Goal: Information Seeking & Learning: Compare options

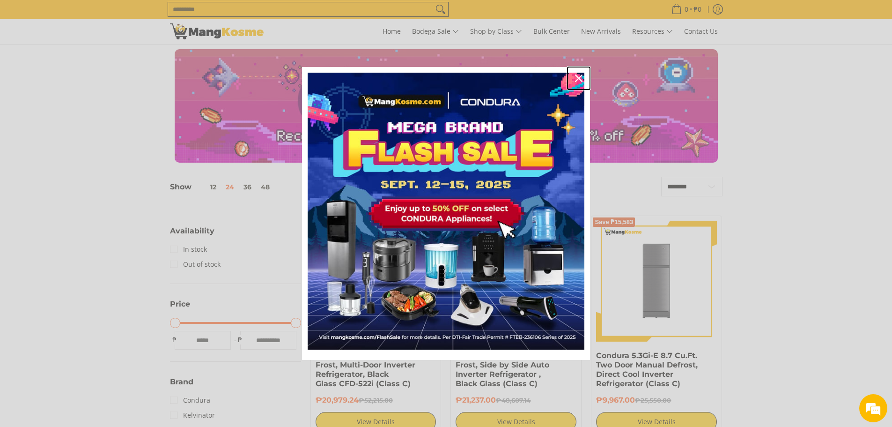
click at [581, 75] on icon "close icon" at bounding box center [578, 77] width 7 height 7
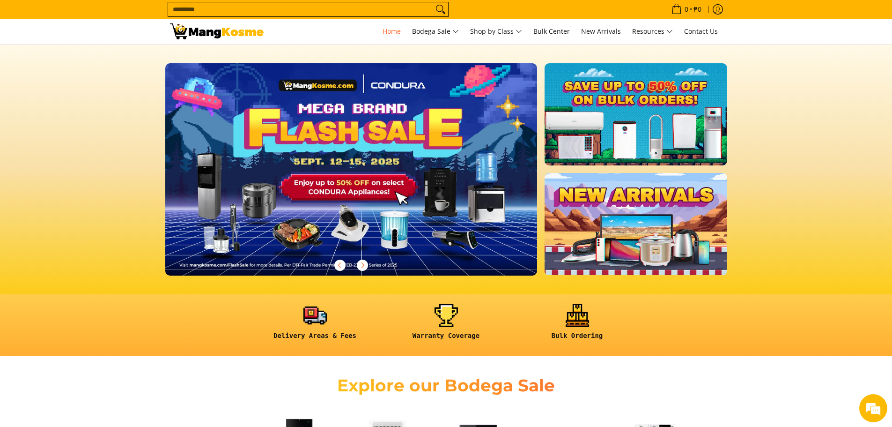
scroll to position [234, 0]
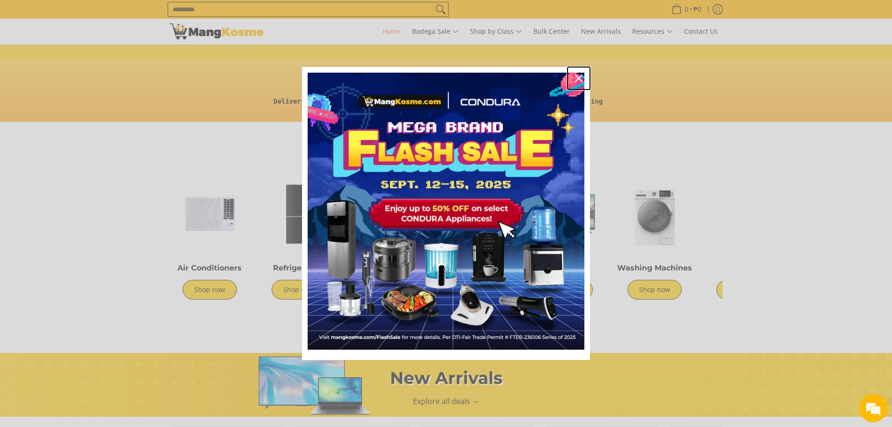
click at [576, 75] on icon "close icon" at bounding box center [578, 77] width 7 height 7
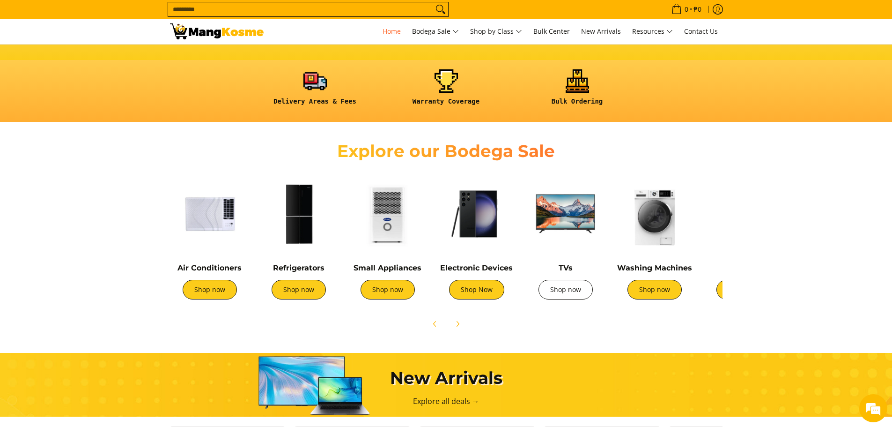
scroll to position [0, 372]
click at [565, 290] on link "Shop now" at bounding box center [565, 290] width 54 height 20
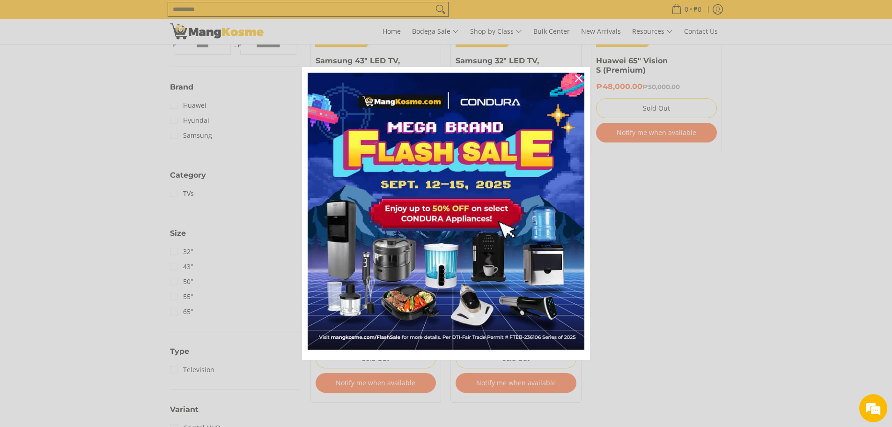
scroll to position [328, 0]
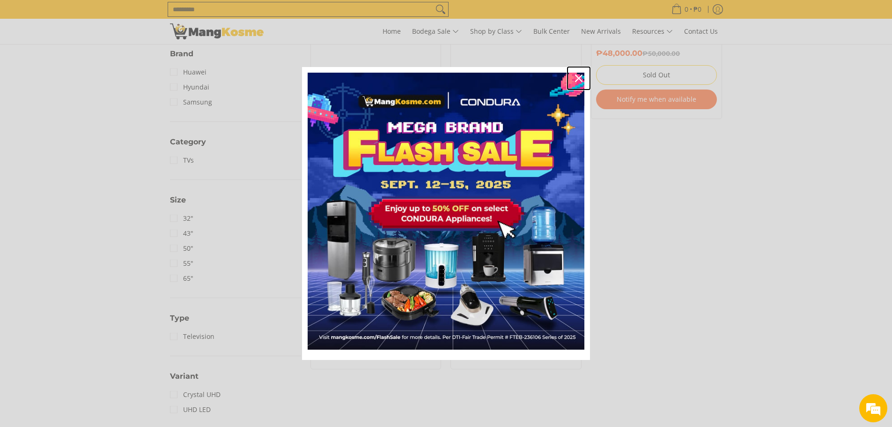
click at [579, 77] on icon "close icon" at bounding box center [578, 77] width 7 height 7
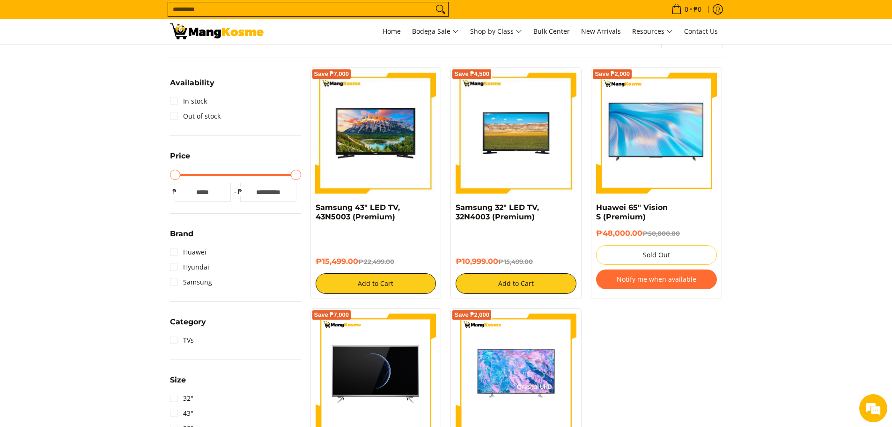
scroll to position [140, 0]
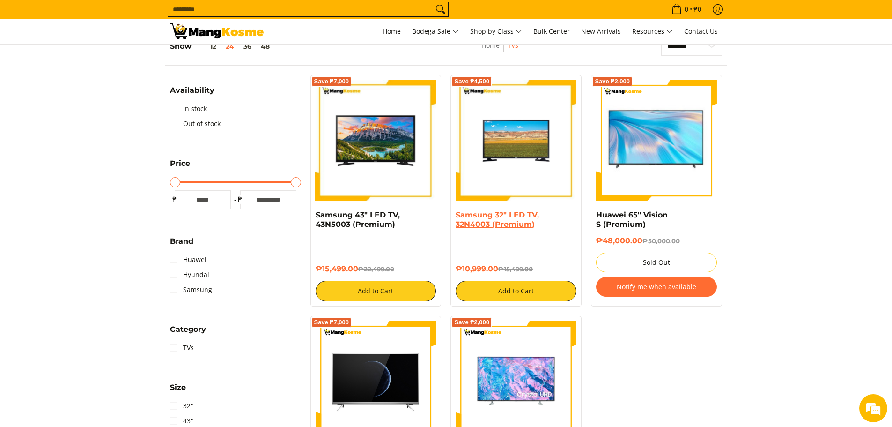
click at [509, 211] on link "Samsung 32" LED TV, 32N4003 (Premium)" at bounding box center [497, 219] width 83 height 18
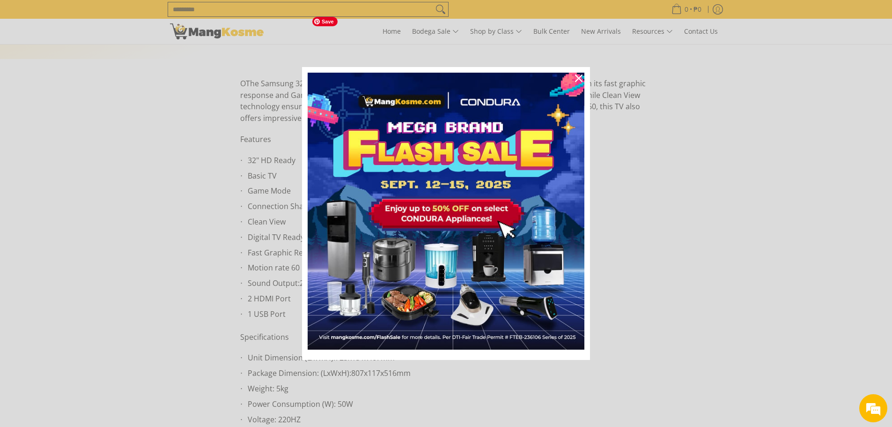
scroll to position [468, 0]
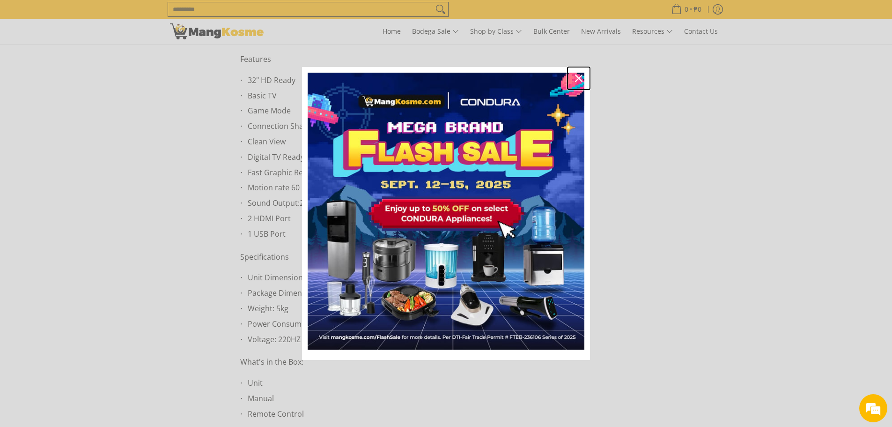
click at [578, 80] on icon "close icon" at bounding box center [578, 77] width 7 height 7
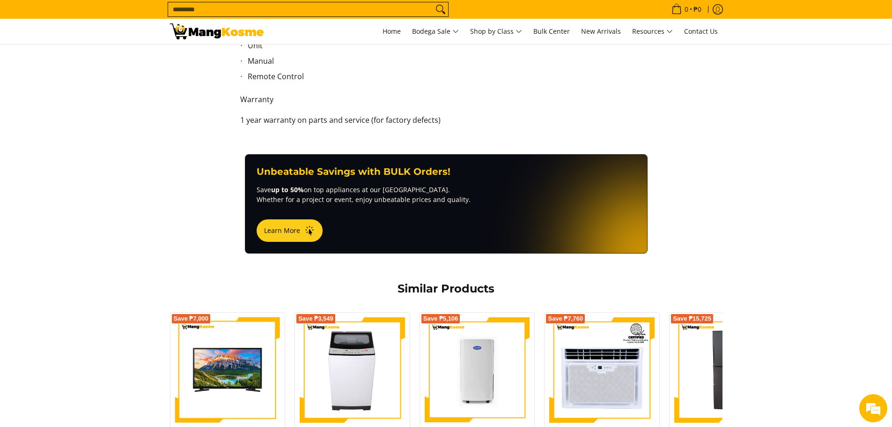
scroll to position [936, 0]
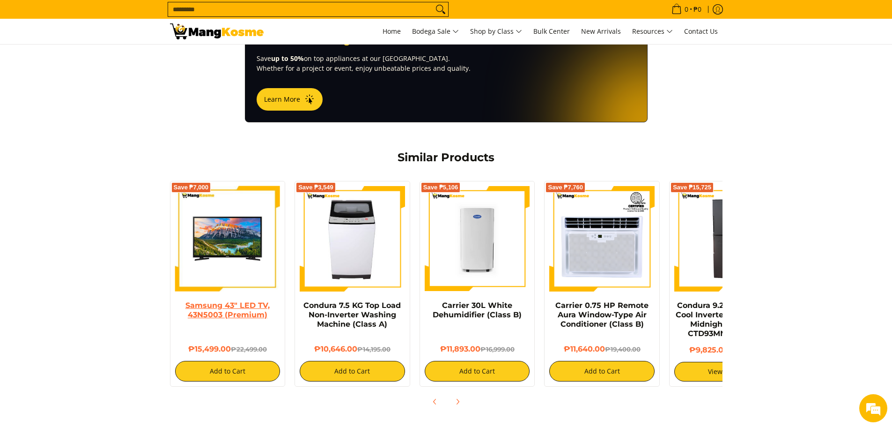
click at [210, 301] on link "Samsung 43" LED TV, 43N5003 (Premium)" at bounding box center [227, 310] width 84 height 18
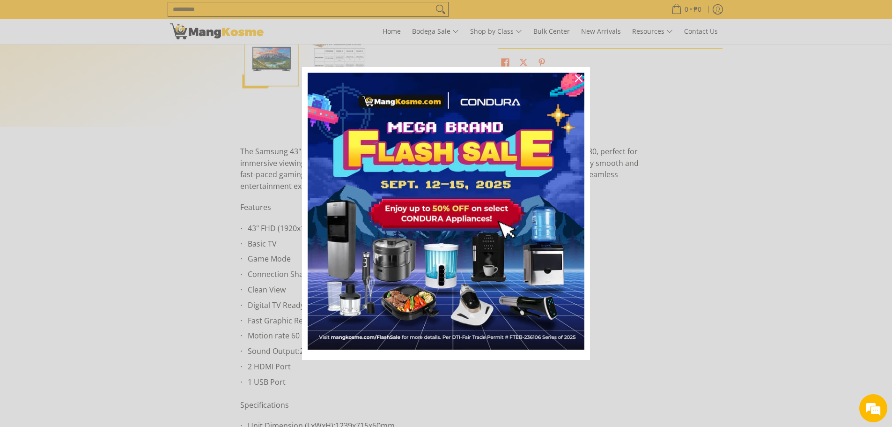
scroll to position [328, 0]
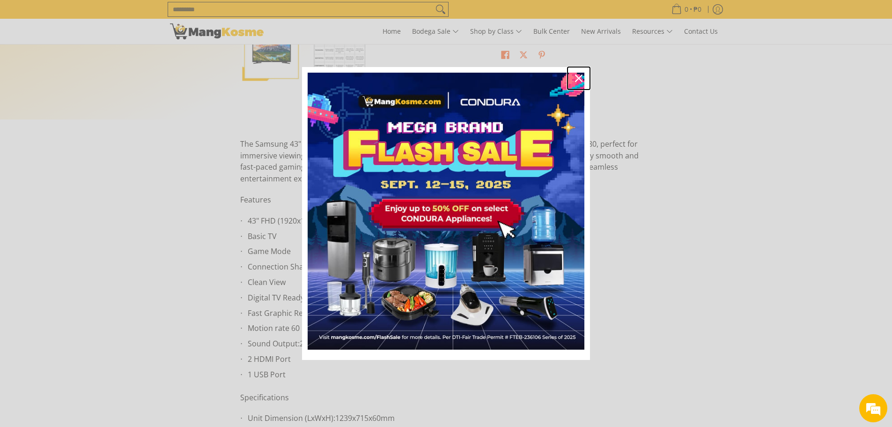
click at [577, 78] on icon "close icon" at bounding box center [578, 77] width 7 height 7
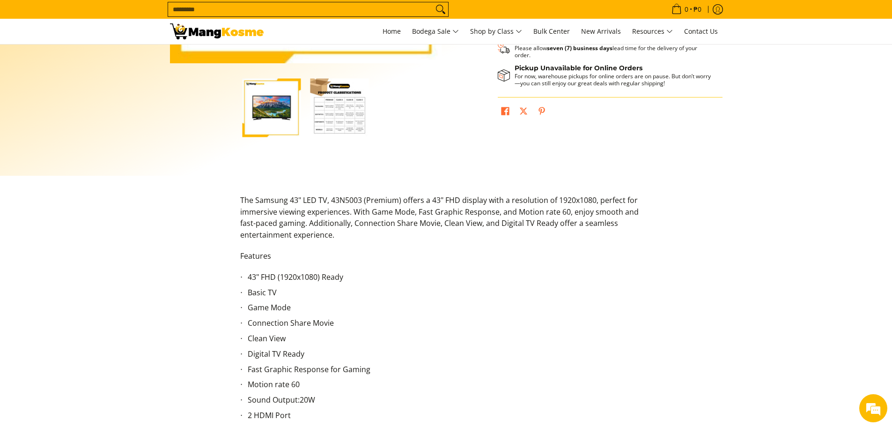
scroll to position [140, 0]
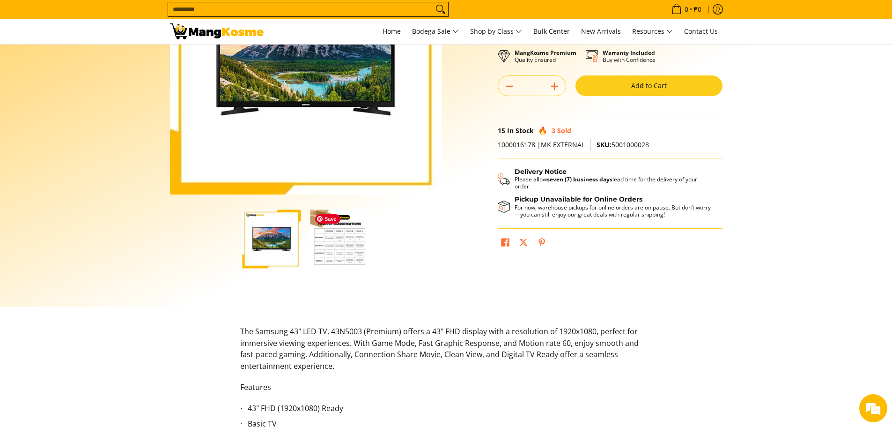
click at [352, 240] on img "button" at bounding box center [339, 238] width 59 height 59
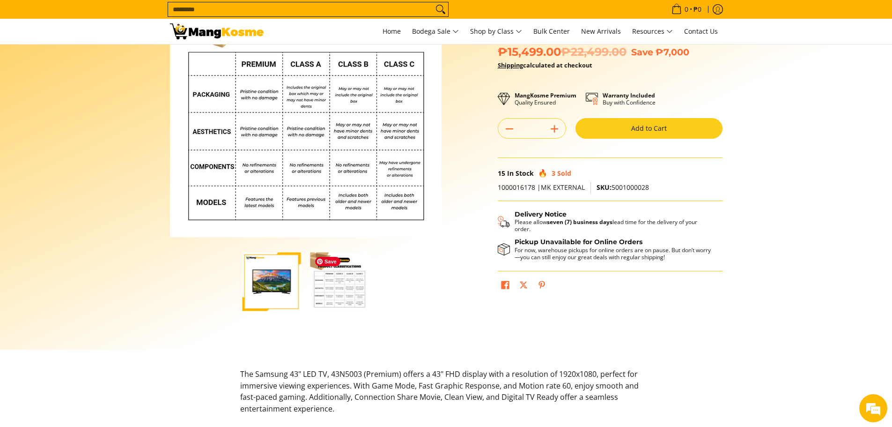
scroll to position [0, 0]
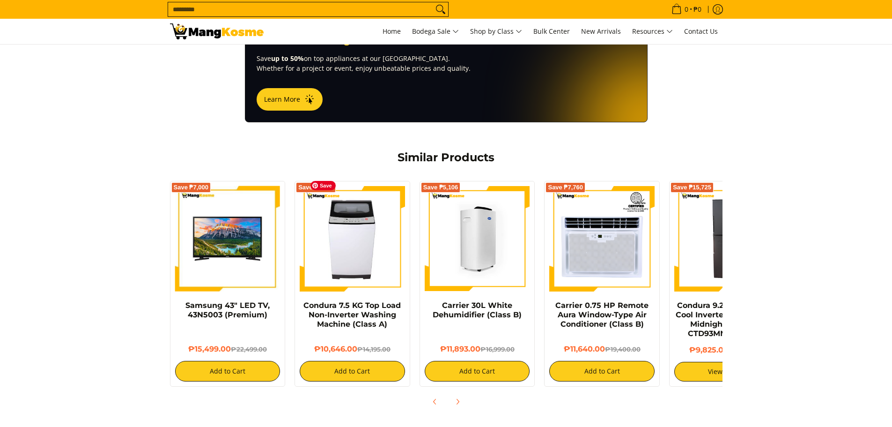
scroll to position [936, 0]
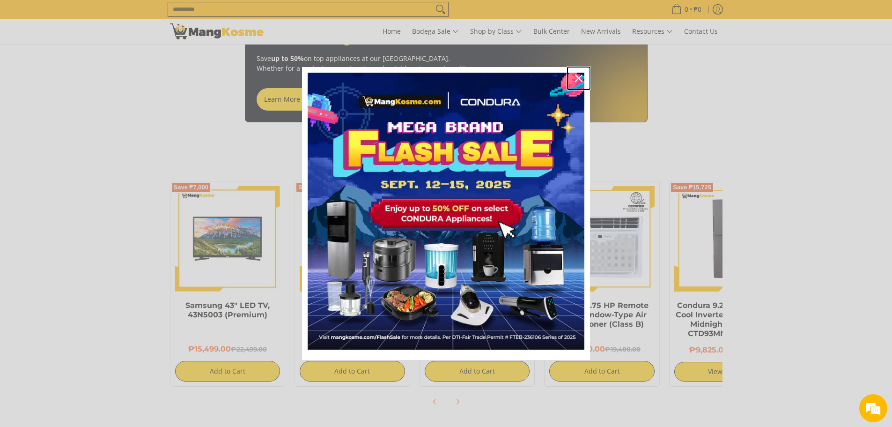
click at [578, 77] on icon "close icon" at bounding box center [578, 77] width 7 height 7
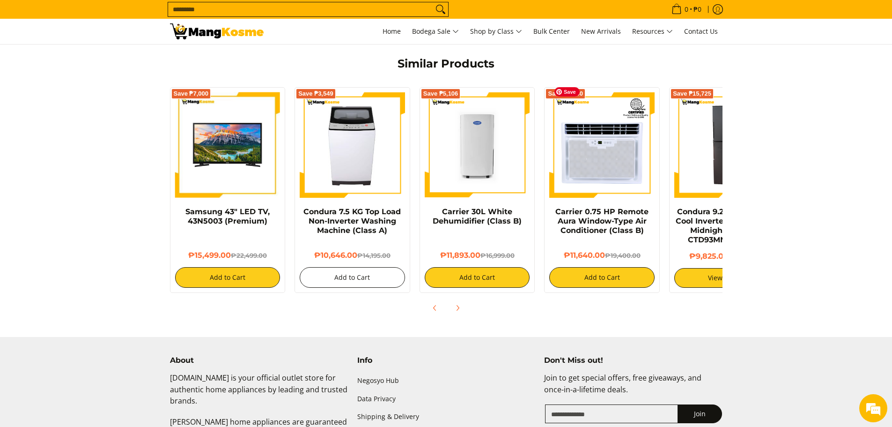
scroll to position [0, 0]
click at [457, 305] on icon "Next" at bounding box center [457, 307] width 2 height 5
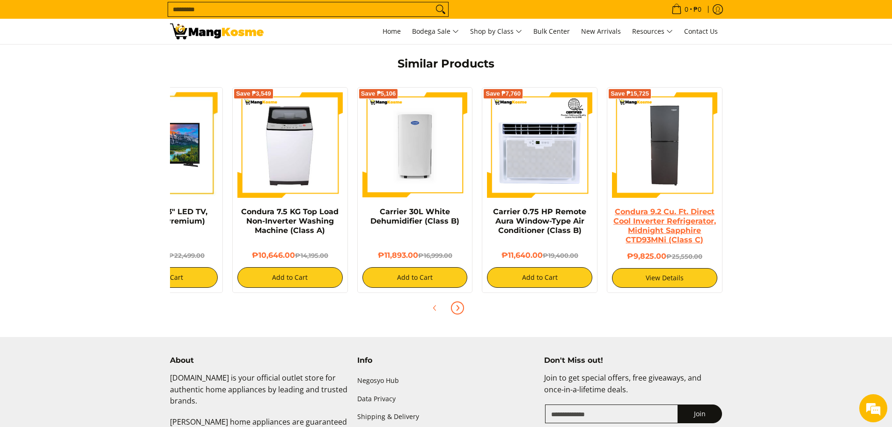
click at [661, 207] on link "Condura 9.2 Cu. Ft. Direct Cool Inverter Refrigerator, Midnight Sapphire CTD93M…" at bounding box center [664, 225] width 103 height 37
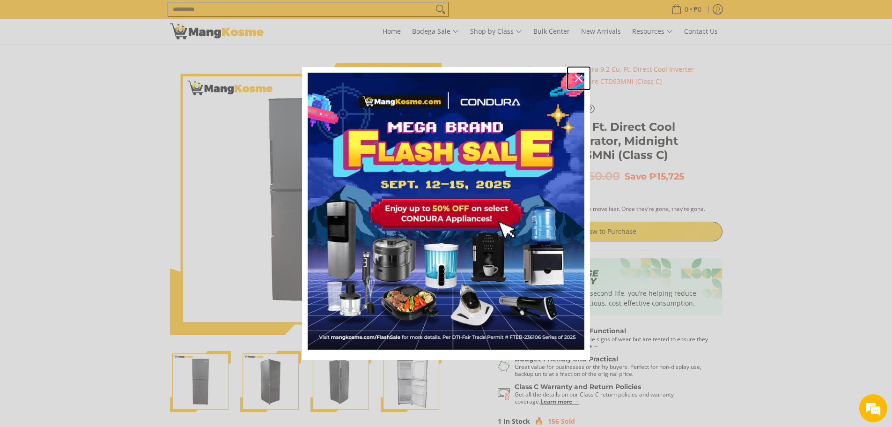
drag, startPoint x: 575, startPoint y: 79, endPoint x: 525, endPoint y: 91, distance: 51.6
click at [575, 79] on icon "close icon" at bounding box center [578, 77] width 7 height 7
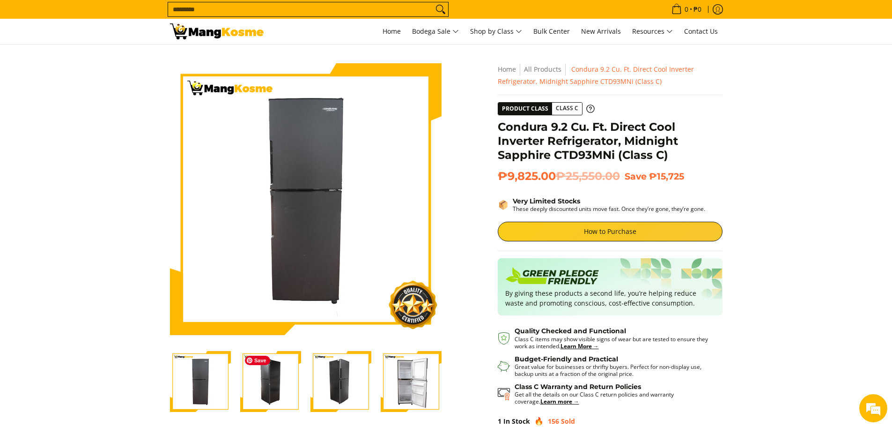
click at [264, 386] on img "Condura 9.2 Cu. Ft. Direct Cool Inverter Refrigerator, Midnight Sapphire CTD93M…" at bounding box center [270, 381] width 61 height 61
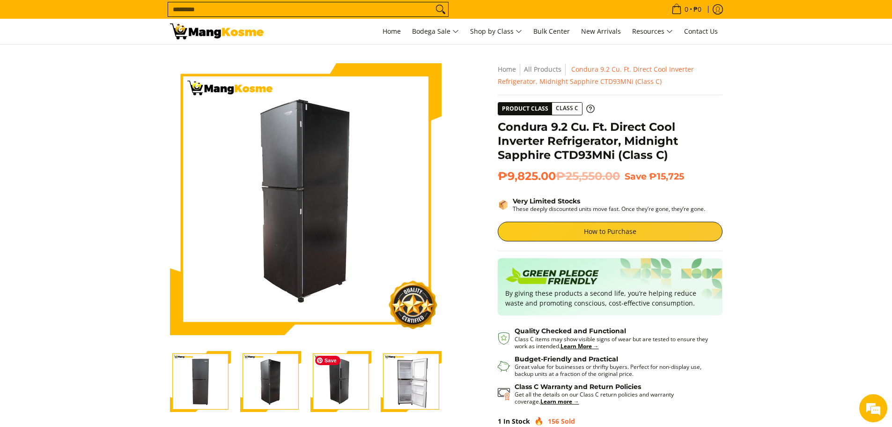
click at [327, 392] on img "Condura 9.2 Cu. Ft. Direct Cool Inverter Refrigerator, Midnight Sapphire CTD93M…" at bounding box center [340, 381] width 61 height 61
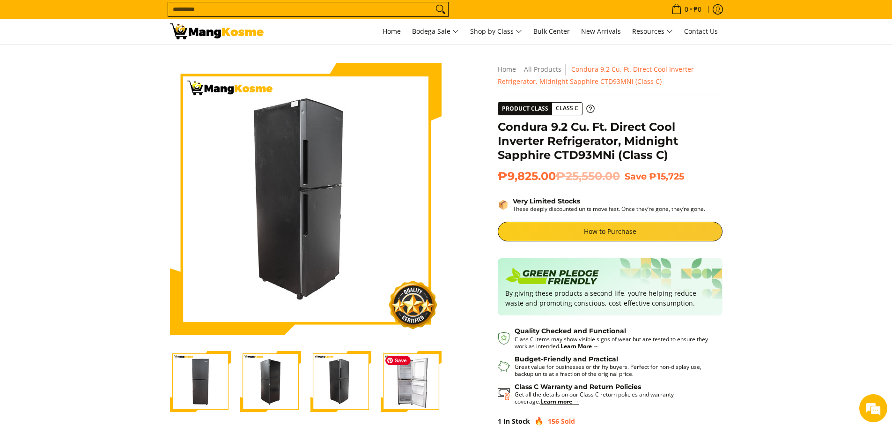
click at [402, 385] on img "Condura 9.2 Cu. Ft. Direct Cool Inverter Refrigerator, Midnight Sapphire CTD93M…" at bounding box center [411, 381] width 61 height 61
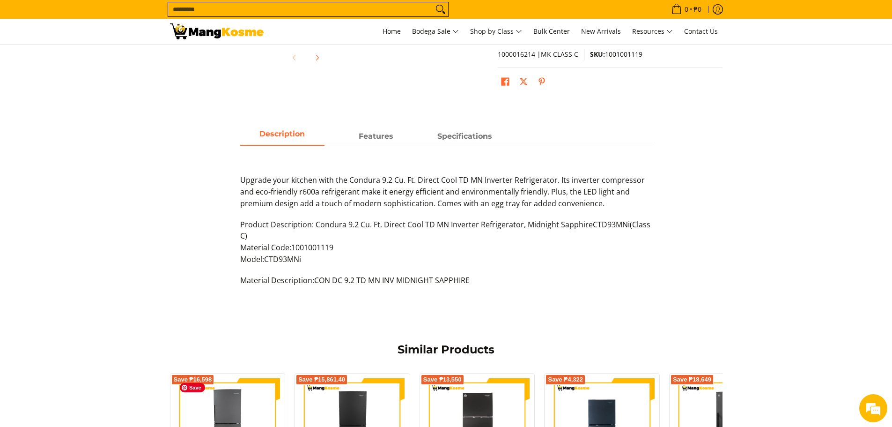
scroll to position [375, 0]
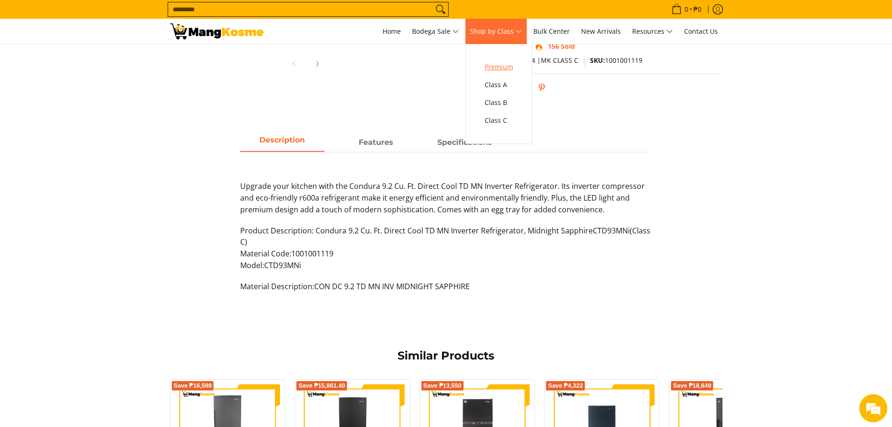
click at [506, 66] on span "Premium" at bounding box center [499, 67] width 29 height 12
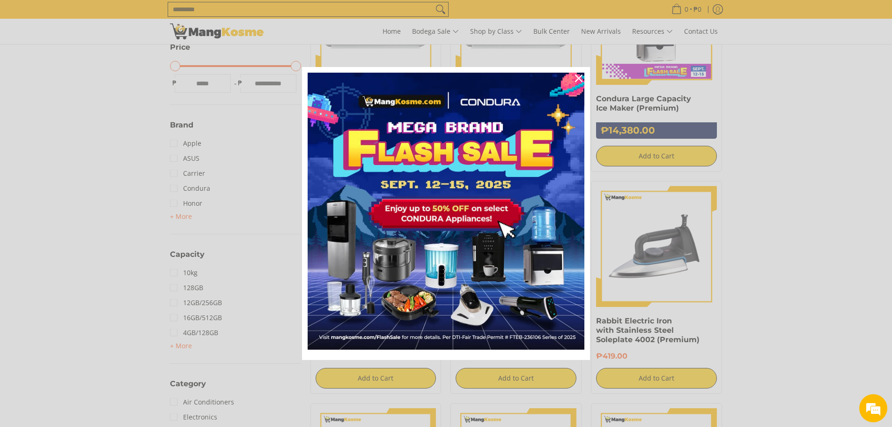
scroll to position [281, 0]
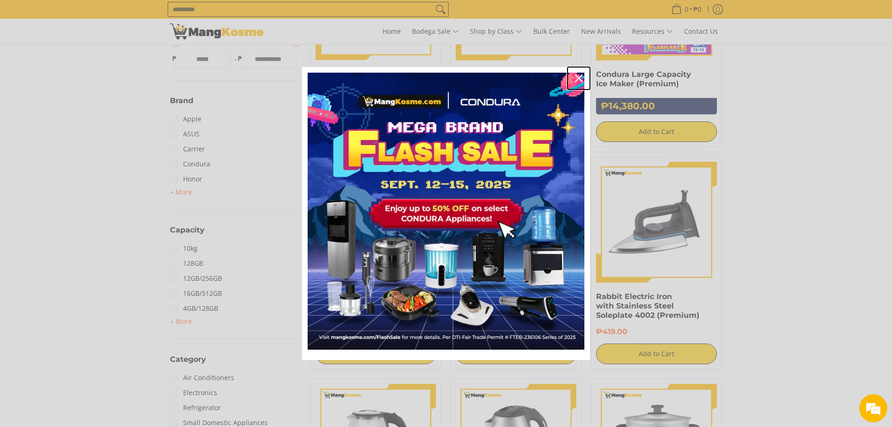
click at [578, 76] on icon "close icon" at bounding box center [578, 77] width 7 height 7
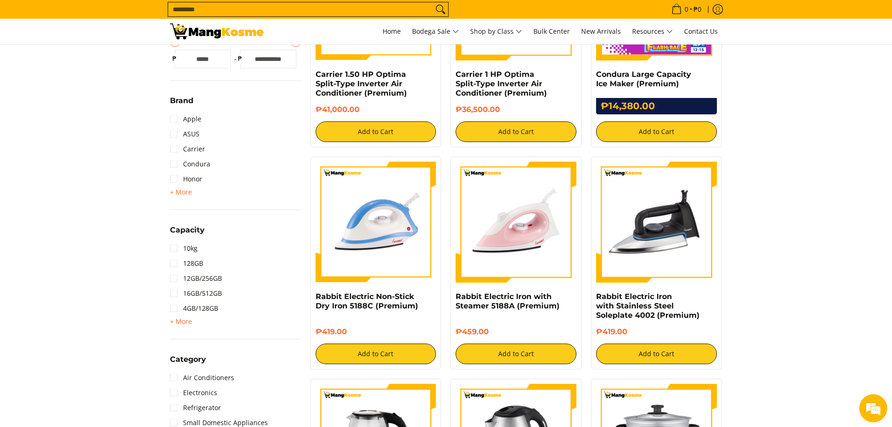
scroll to position [0, 0]
click at [181, 190] on span "+ More" at bounding box center [181, 191] width 22 height 7
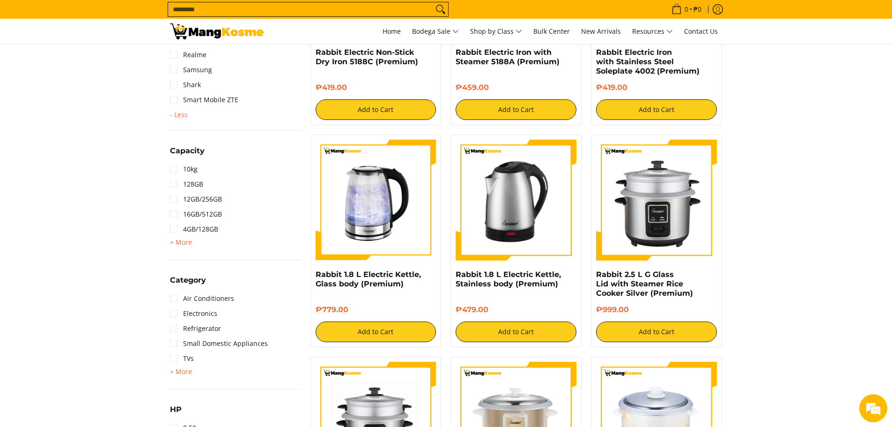
scroll to position [609, 0]
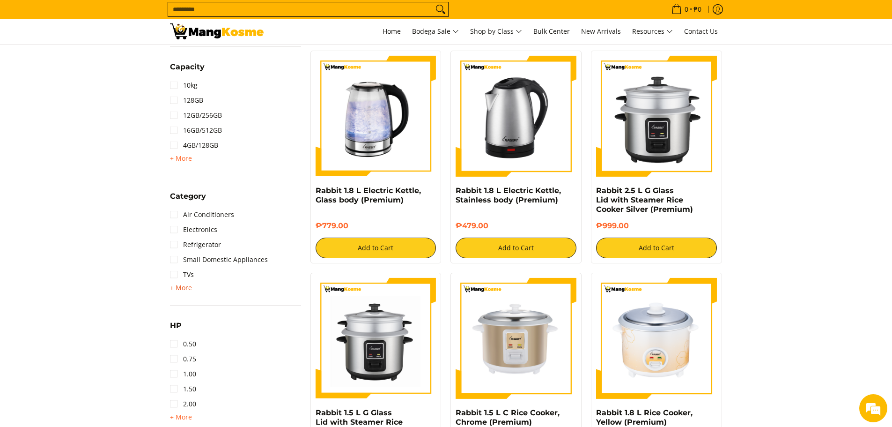
click at [180, 284] on span "+ More" at bounding box center [181, 287] width 22 height 7
click at [174, 275] on link "TVs" at bounding box center [182, 274] width 24 height 15
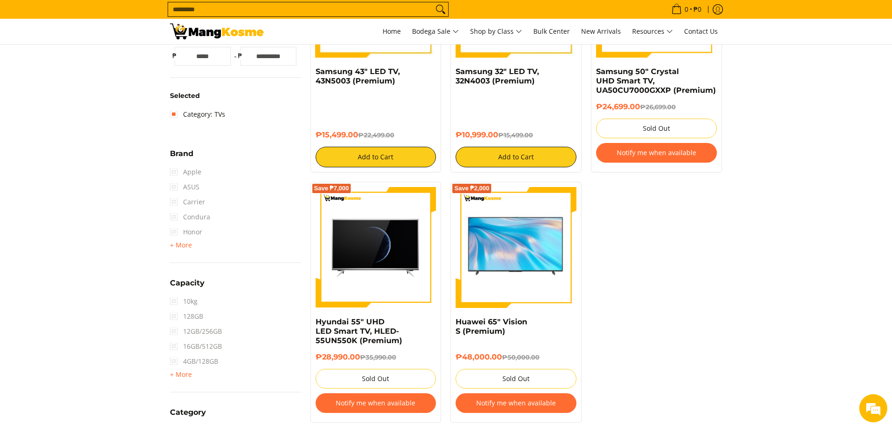
scroll to position [132, 0]
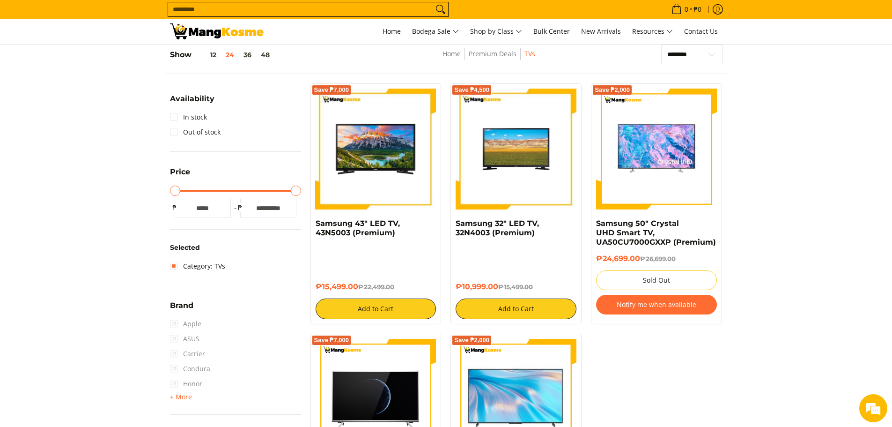
click at [662, 309] on button "Notify me when available" at bounding box center [656, 304] width 121 height 20
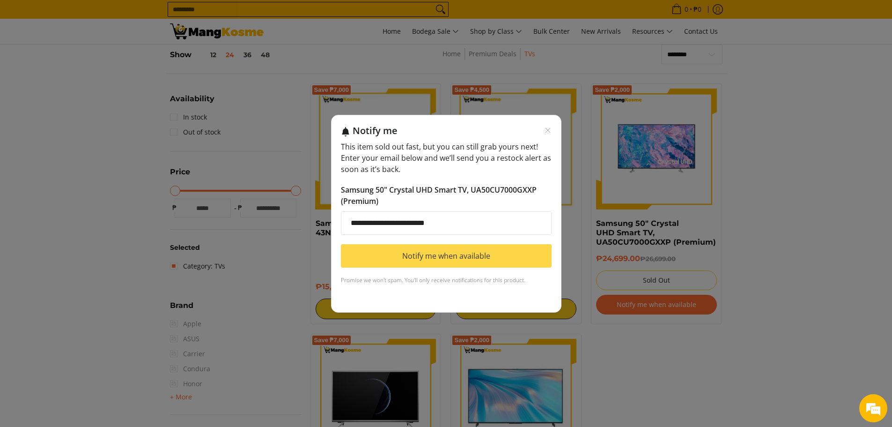
type input "**********"
click at [431, 259] on div "**********" at bounding box center [446, 206] width 211 height 162
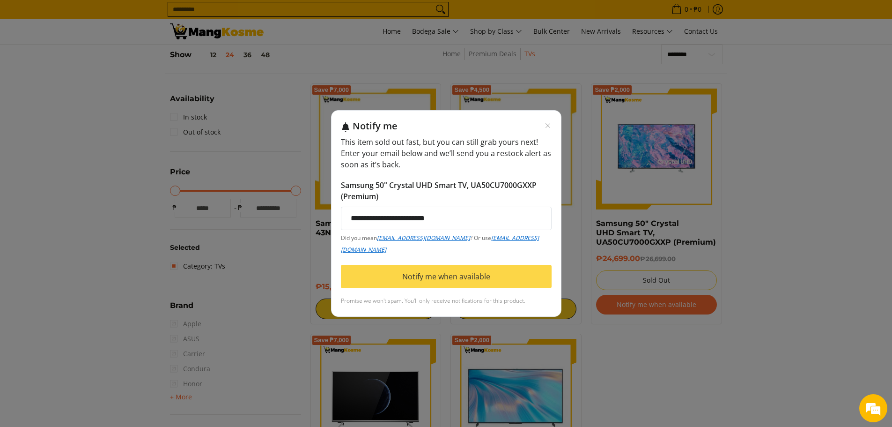
click at [449, 275] on button "Notify me when available" at bounding box center [446, 276] width 211 height 23
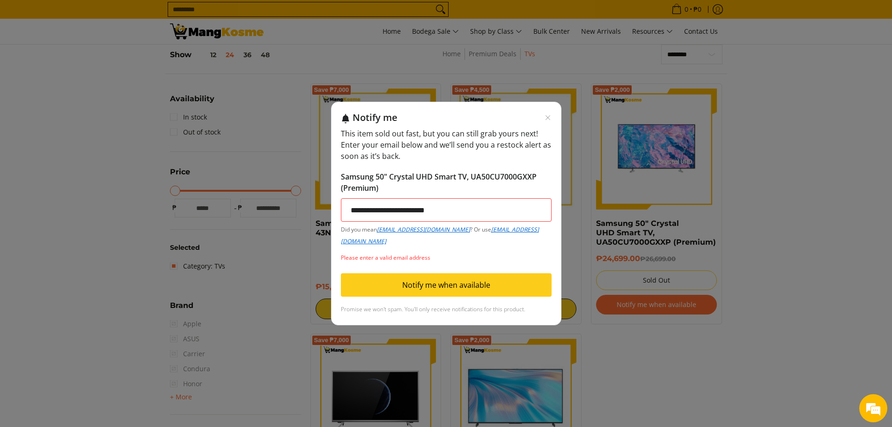
click at [353, 209] on input "**********" at bounding box center [446, 209] width 211 height 23
click at [463, 209] on input "**********" at bounding box center [446, 209] width 211 height 23
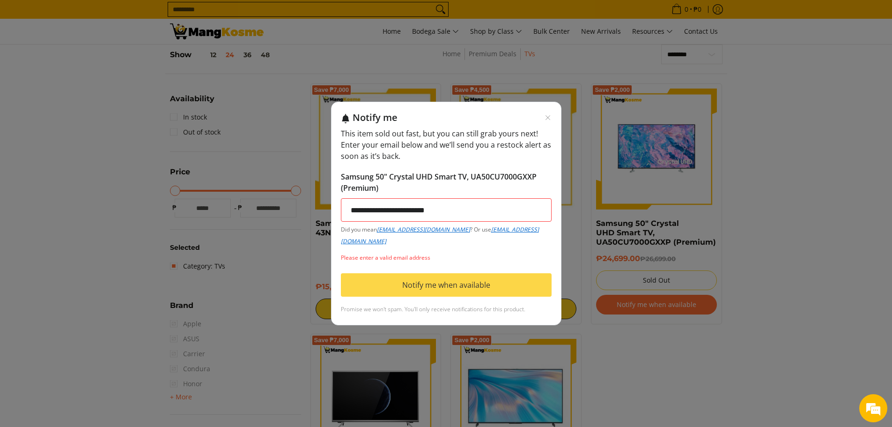
click at [457, 288] on button "Notify me when available" at bounding box center [446, 284] width 211 height 23
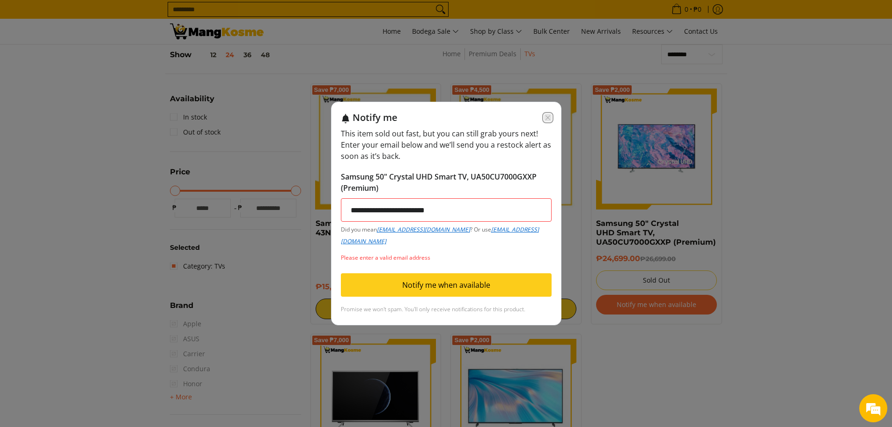
click at [549, 116] on icon "Close modal" at bounding box center [547, 117] width 7 height 7
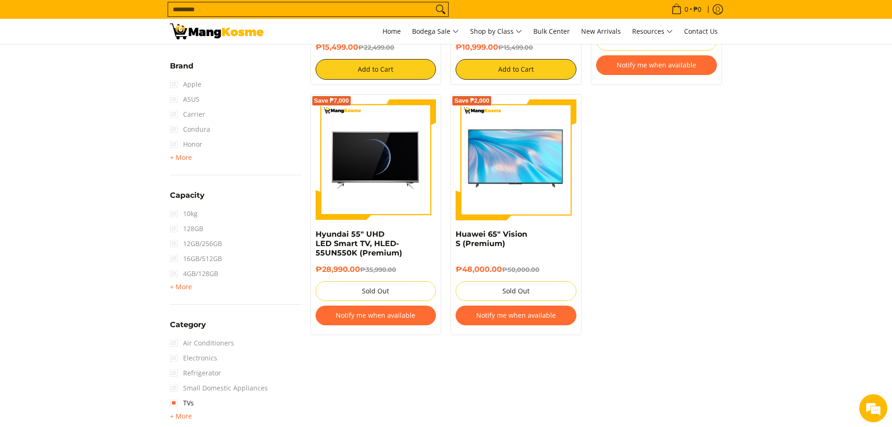
scroll to position [413, 0]
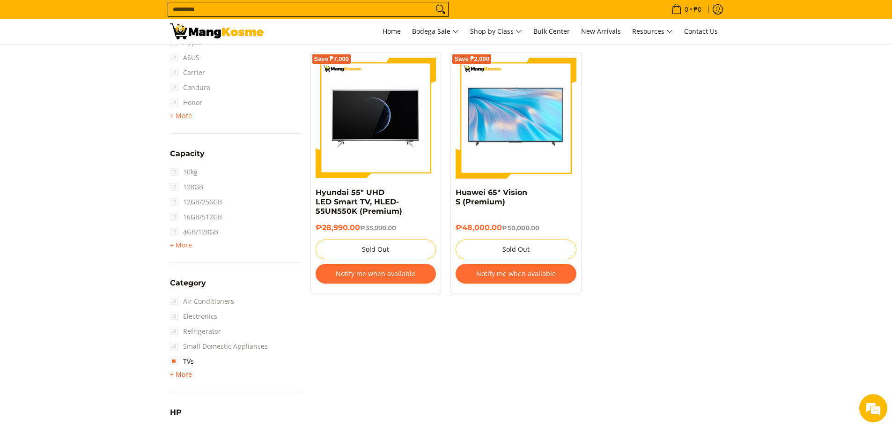
click at [177, 373] on span "+ More" at bounding box center [181, 373] width 22 height 7
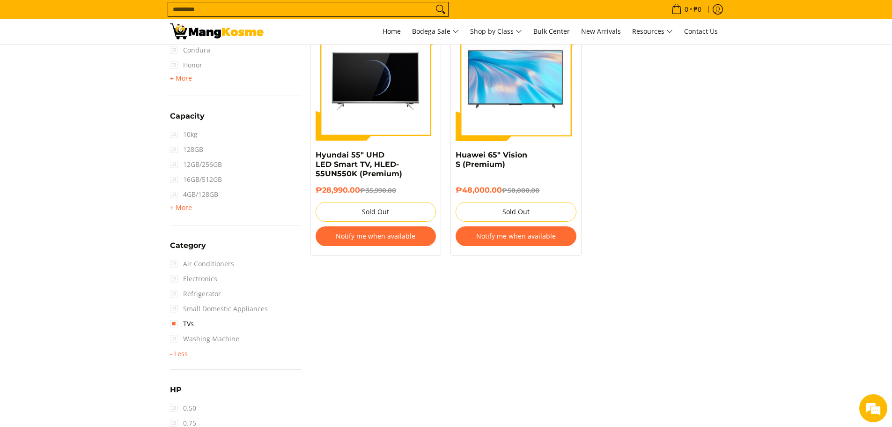
scroll to position [460, 0]
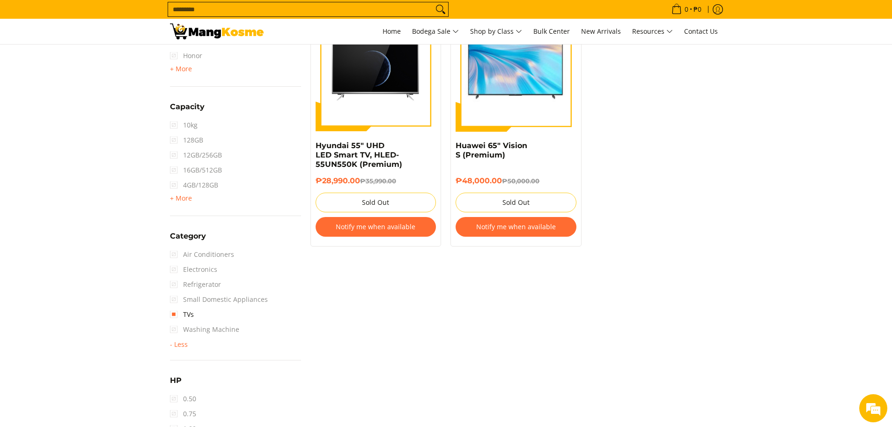
click at [174, 327] on span "Washing Machine" at bounding box center [204, 329] width 69 height 15
click at [176, 315] on link "TVs" at bounding box center [182, 314] width 24 height 15
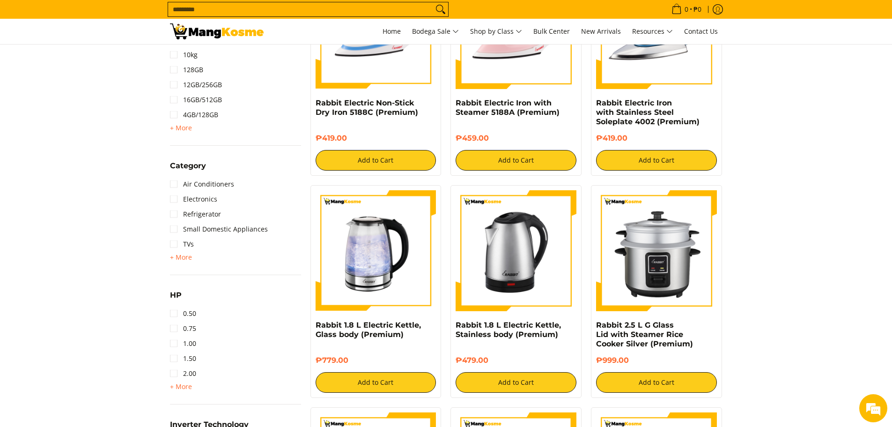
scroll to position [553, 0]
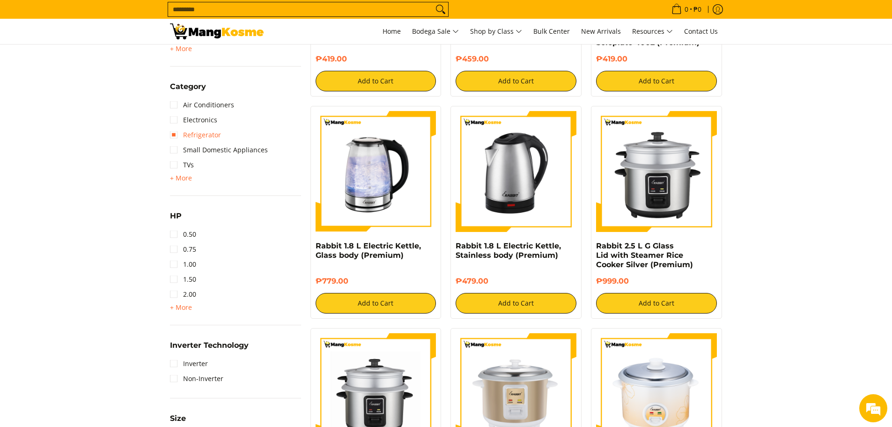
click at [174, 133] on link "Refrigerator" at bounding box center [195, 134] width 51 height 15
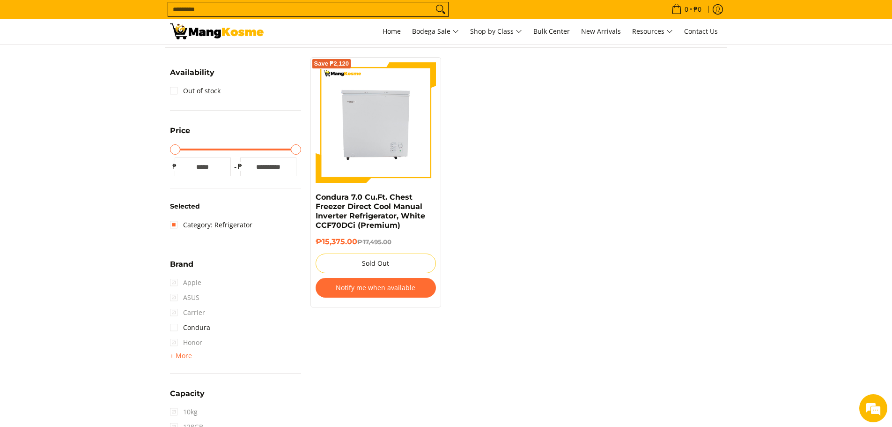
scroll to position [132, 0]
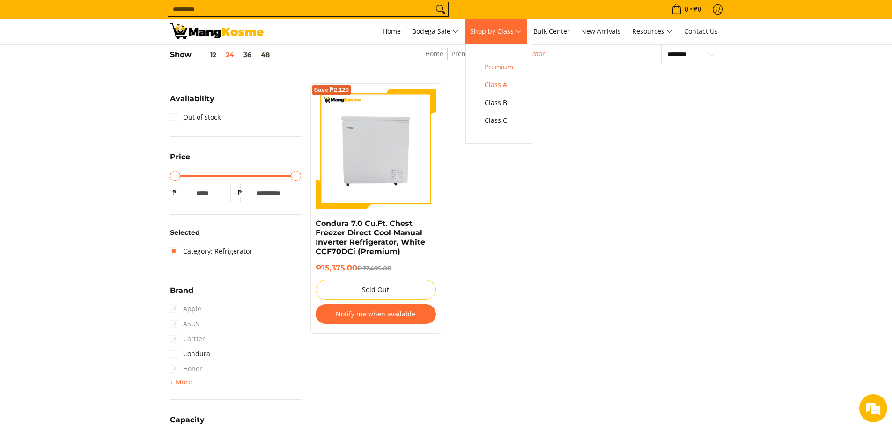
click at [499, 85] on span "Class A" at bounding box center [499, 85] width 29 height 12
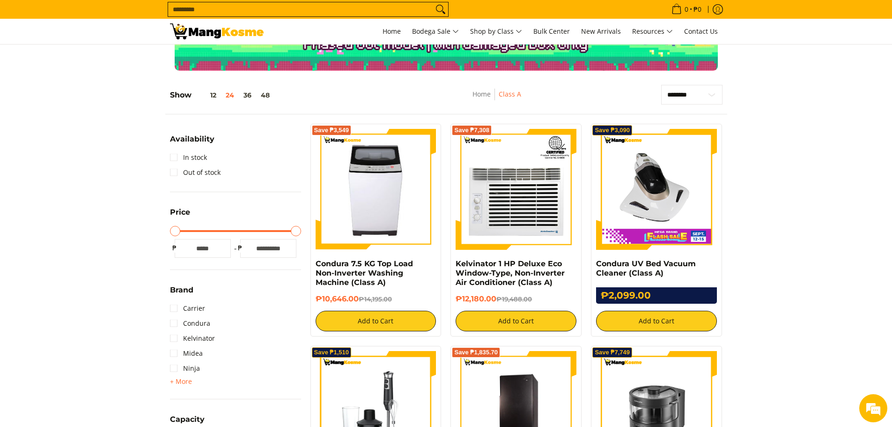
scroll to position [94, 0]
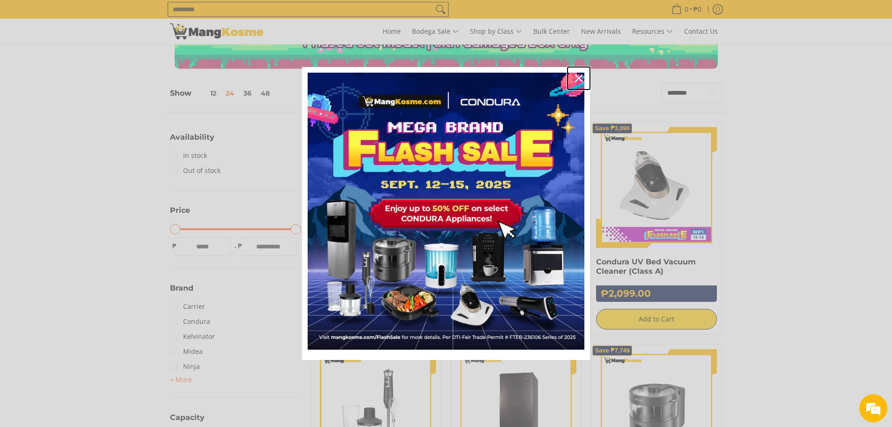
click at [581, 77] on icon "close icon" at bounding box center [578, 77] width 7 height 7
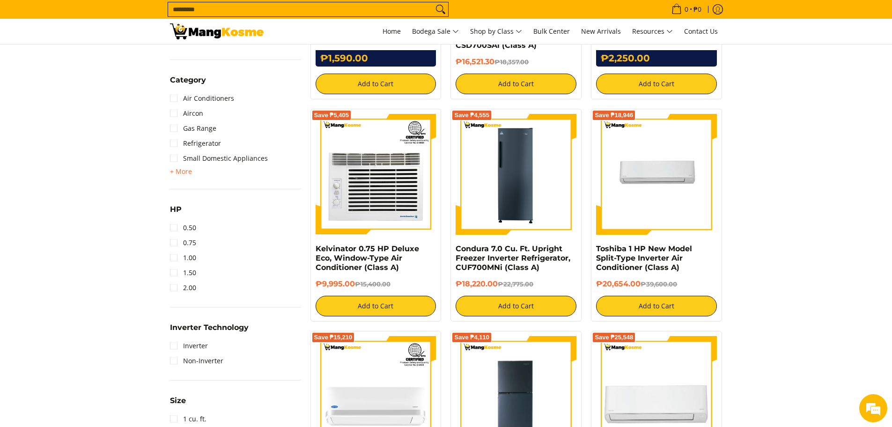
scroll to position [421, 0]
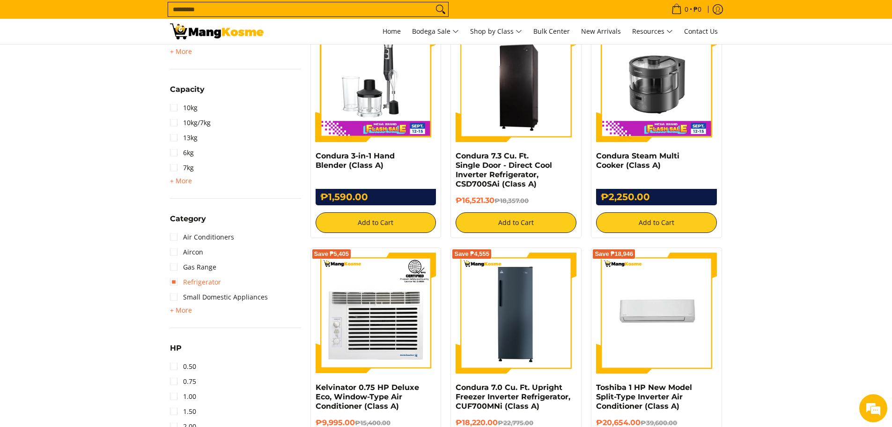
click at [174, 282] on link "Refrigerator" at bounding box center [195, 281] width 51 height 15
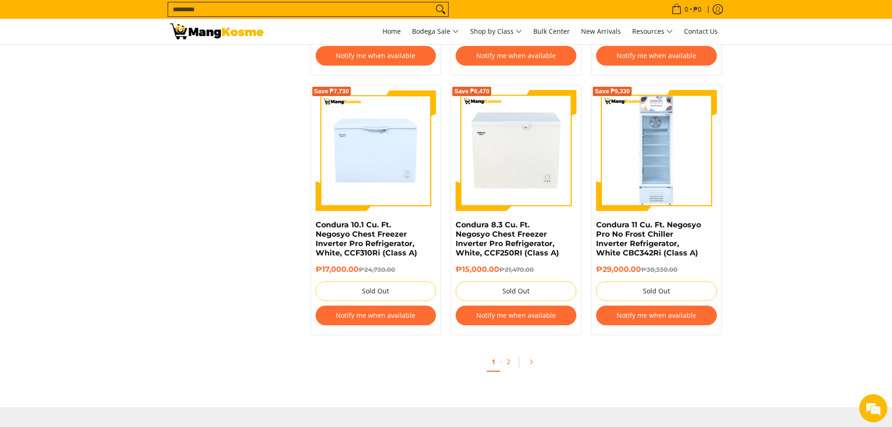
scroll to position [1958, 0]
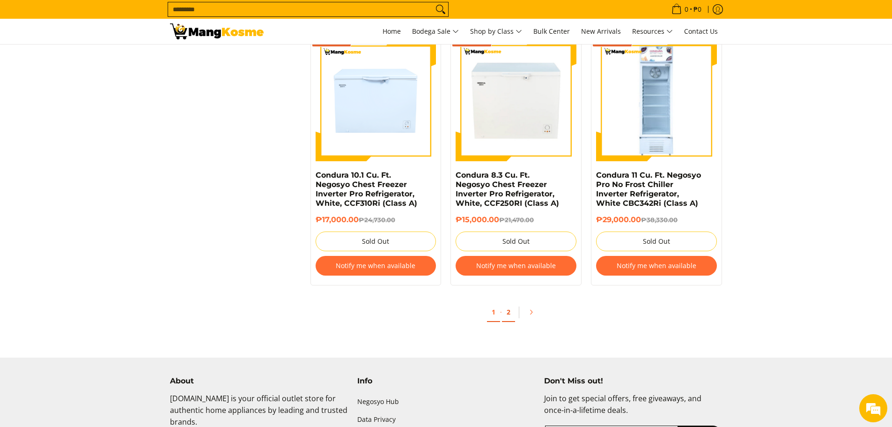
click at [510, 306] on link "2" at bounding box center [508, 311] width 13 height 19
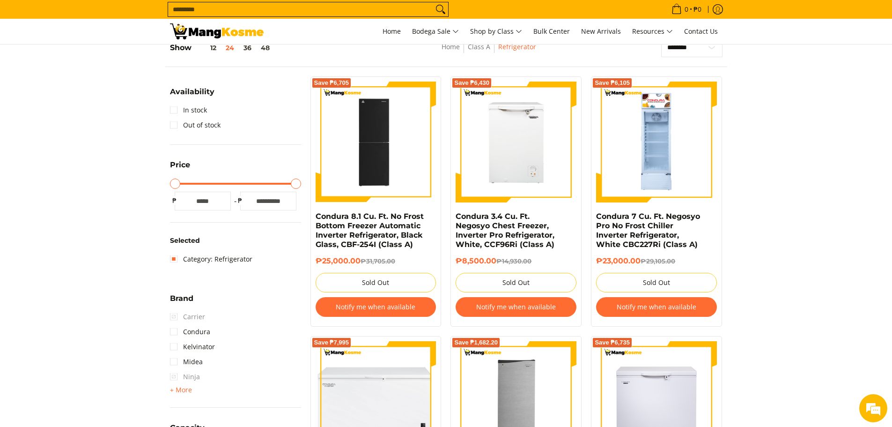
scroll to position [281, 0]
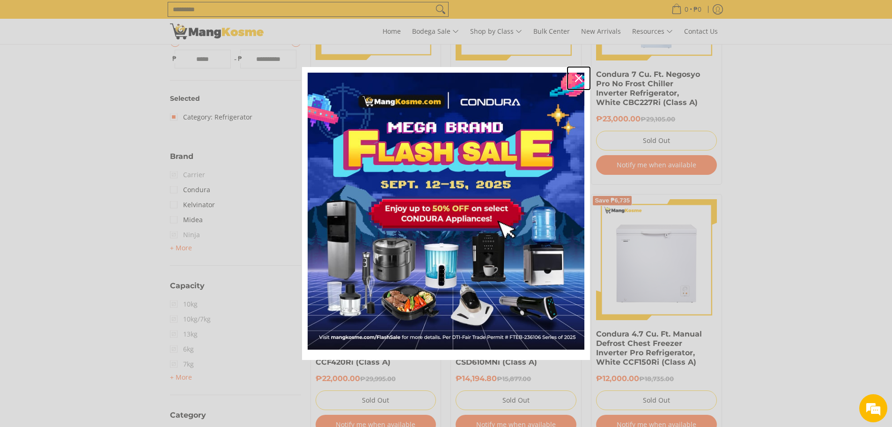
click at [577, 76] on icon "close icon" at bounding box center [578, 77] width 7 height 7
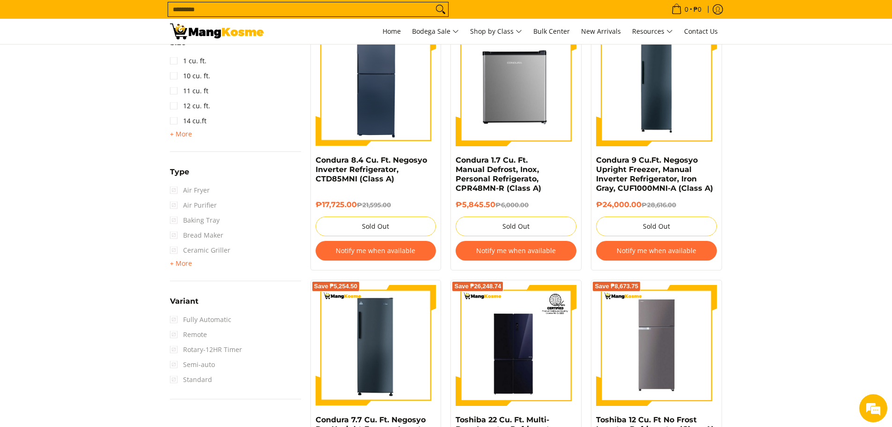
scroll to position [936, 0]
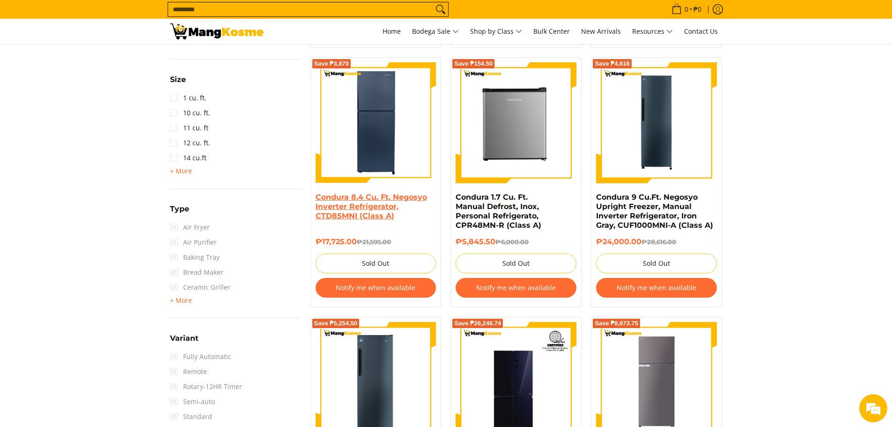
click at [369, 194] on link "Condura 8.4 Cu. Ft. Negosyo Inverter Refrigerator, CTD85MNI (Class A)" at bounding box center [371, 206] width 111 height 28
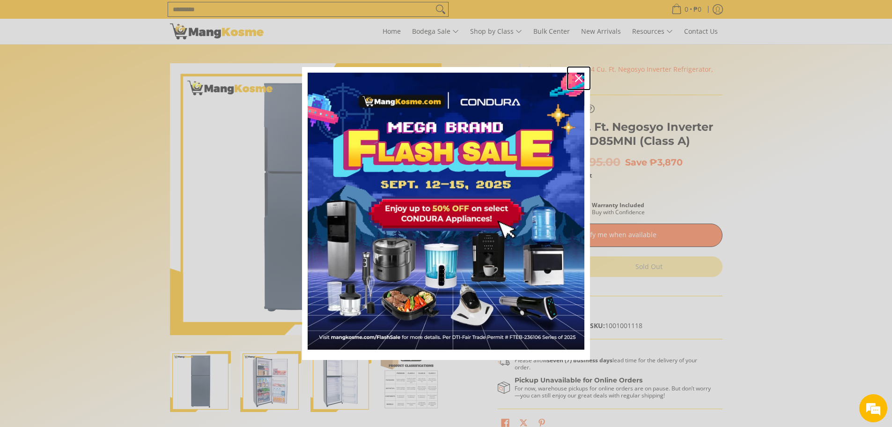
click at [580, 78] on icon "close icon" at bounding box center [578, 77] width 7 height 7
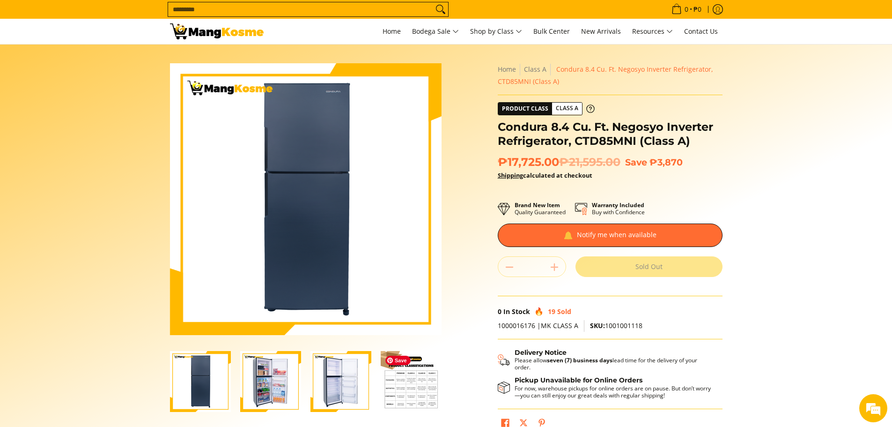
click at [408, 377] on img "Condura 8.4 Cu. Ft. Negosyo Inverter Refrigerator, CTD85MNI (Class A)-4" at bounding box center [411, 381] width 61 height 61
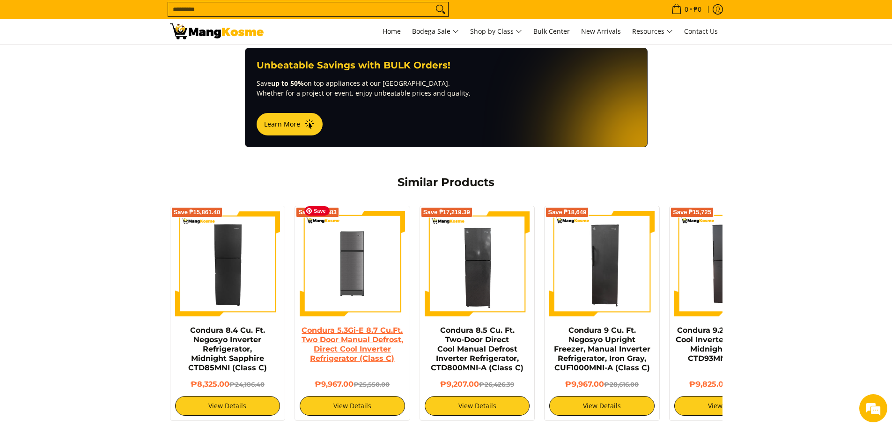
scroll to position [655, 0]
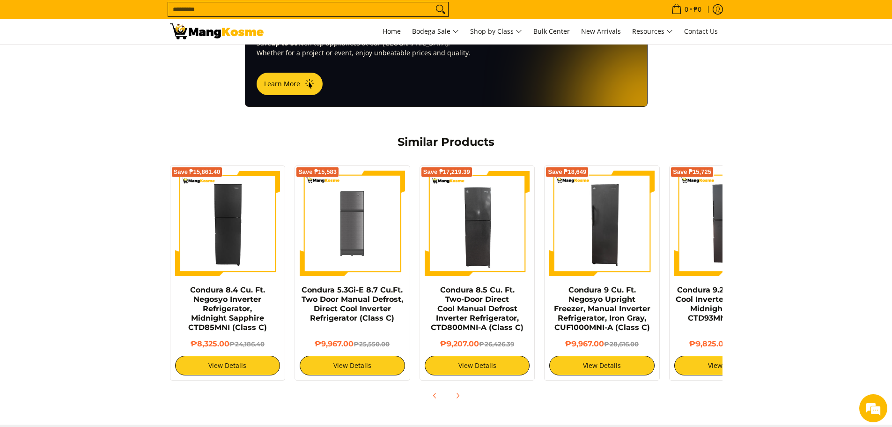
drag, startPoint x: 222, startPoint y: 289, endPoint x: 123, endPoint y: 184, distance: 144.8
click at [123, 184] on div "Similar Products Save ₱15,861.40 Condura 8.4 Cu. Ft. Negosyo Inverter Refrigera…" at bounding box center [446, 265] width 892 height 280
click at [234, 285] on link "Condura 8.4 Cu. Ft. Negosyo Inverter Refrigerator, Midnight Sapphire CTD85MNI (…" at bounding box center [227, 308] width 79 height 46
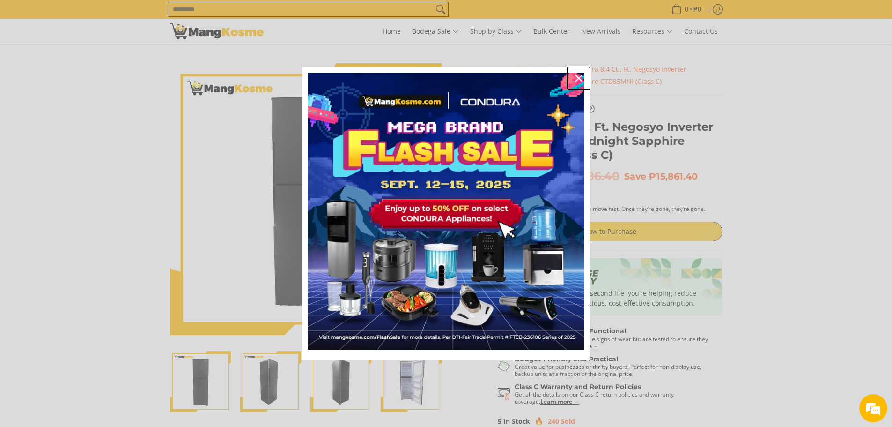
click at [581, 77] on icon "close icon" at bounding box center [578, 77] width 7 height 7
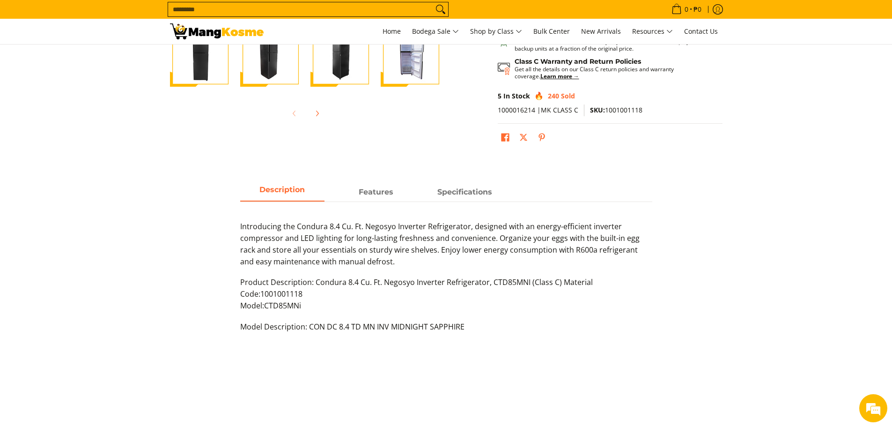
scroll to position [328, 0]
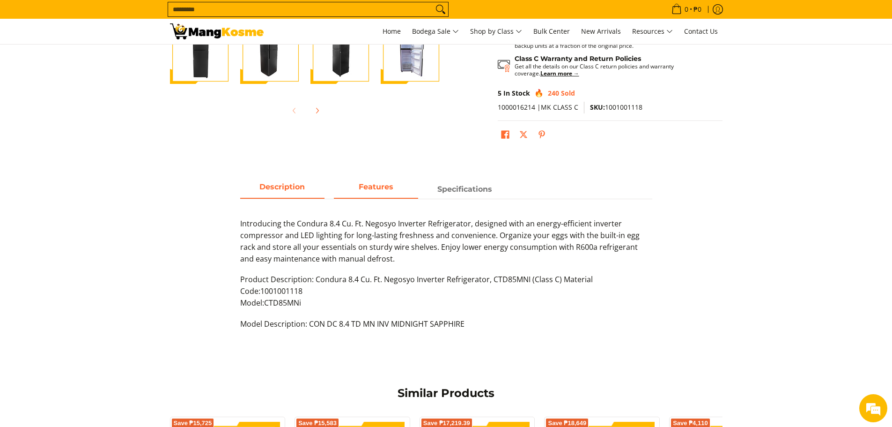
click at [380, 188] on strong "Features" at bounding box center [376, 186] width 35 height 9
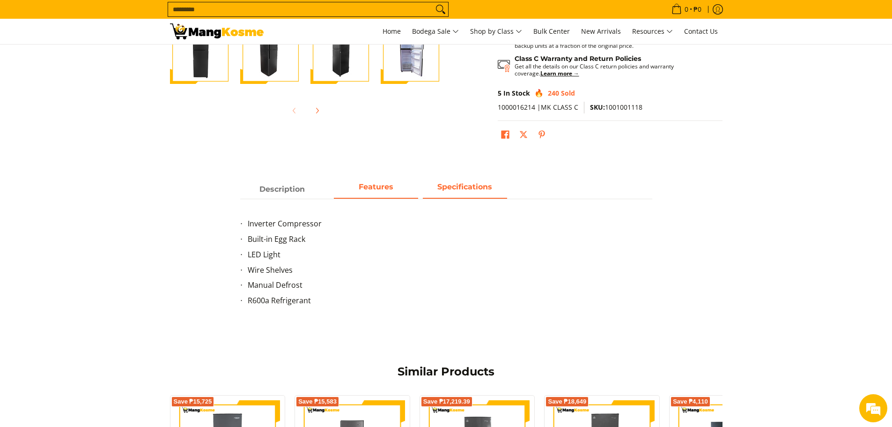
scroll to position [0, 0]
click at [451, 187] on strong "Specifications" at bounding box center [464, 186] width 55 height 9
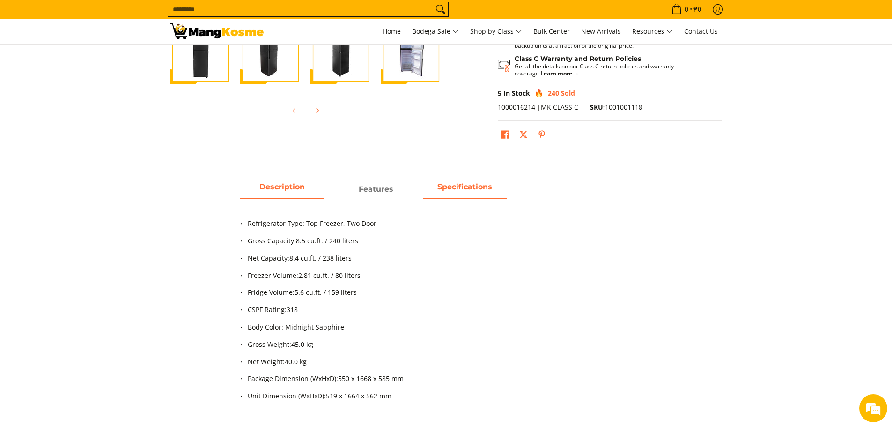
click at [289, 190] on span "Description" at bounding box center [282, 189] width 84 height 17
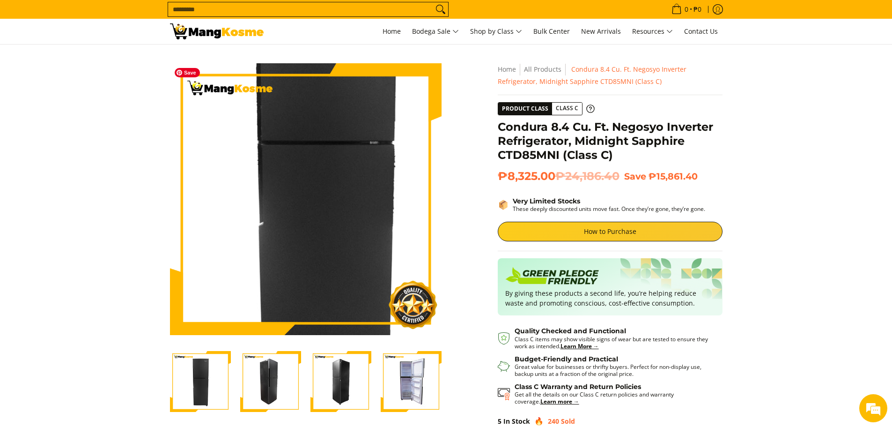
click at [297, 213] on img at bounding box center [306, 199] width 272 height 272
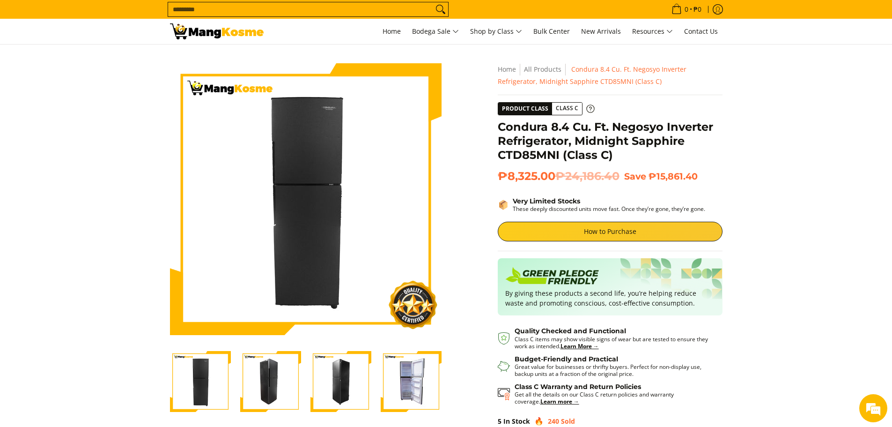
click at [588, 107] on icon at bounding box center [590, 108] width 8 height 8
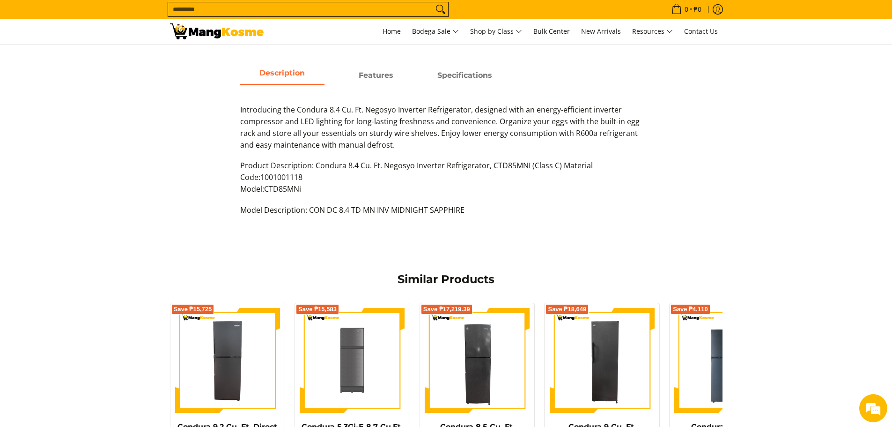
scroll to position [609, 0]
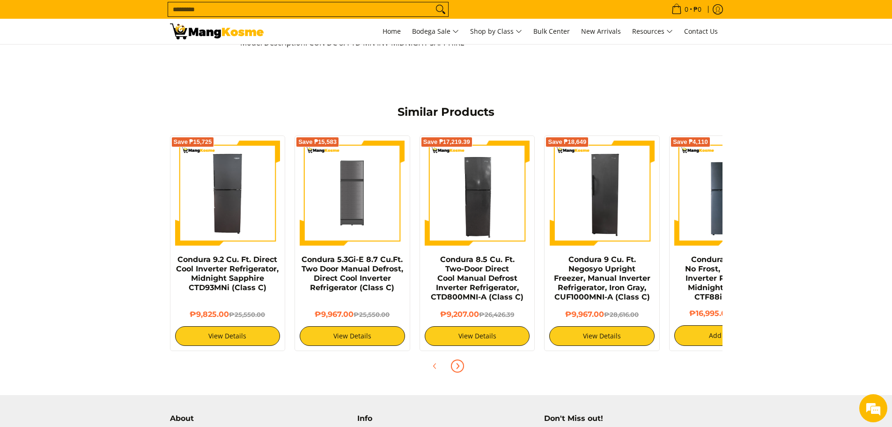
click at [457, 367] on icon "Next" at bounding box center [457, 365] width 2 height 5
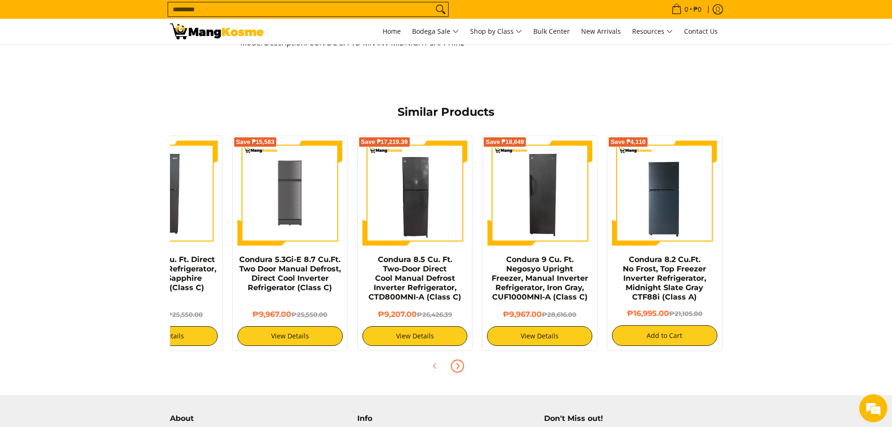
scroll to position [562, 0]
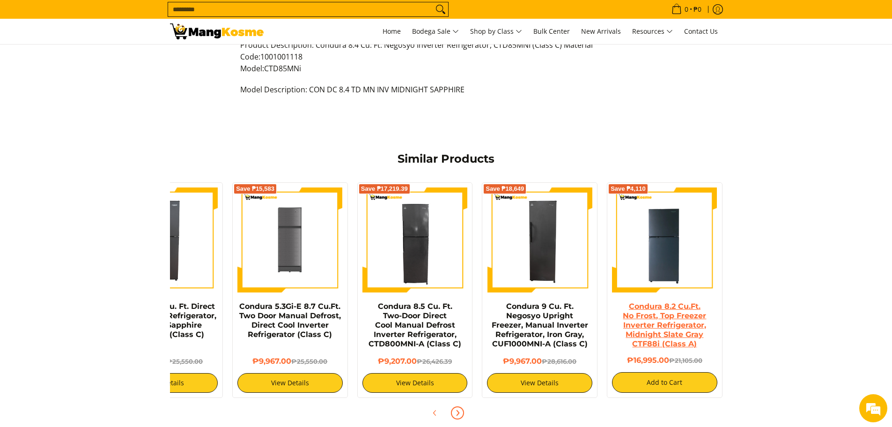
click at [660, 330] on link "Condura 8.2 Cu.Ft. No Frost, Top Freezer Inverter Refrigerator, Midnight Slate …" at bounding box center [664, 325] width 83 height 46
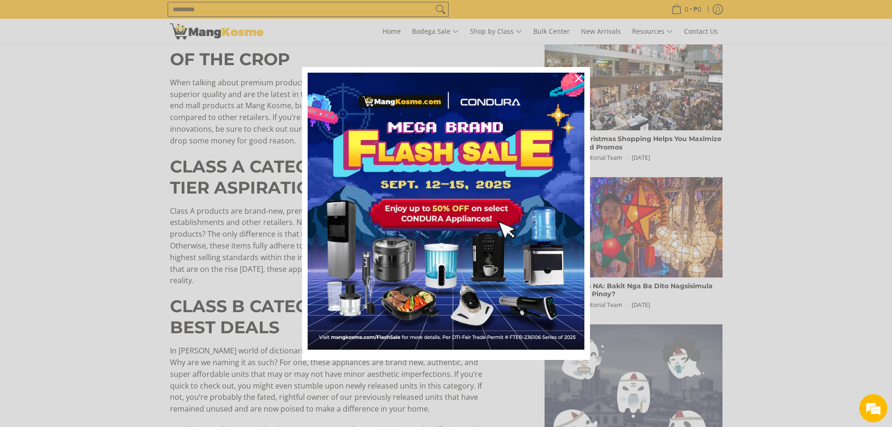
scroll to position [655, 0]
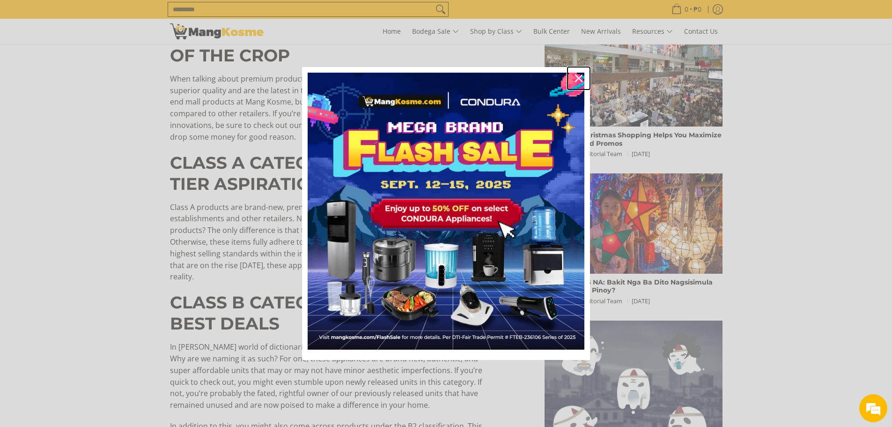
drag, startPoint x: 576, startPoint y: 75, endPoint x: 537, endPoint y: 74, distance: 39.8
click at [576, 75] on icon "close icon" at bounding box center [578, 77] width 7 height 7
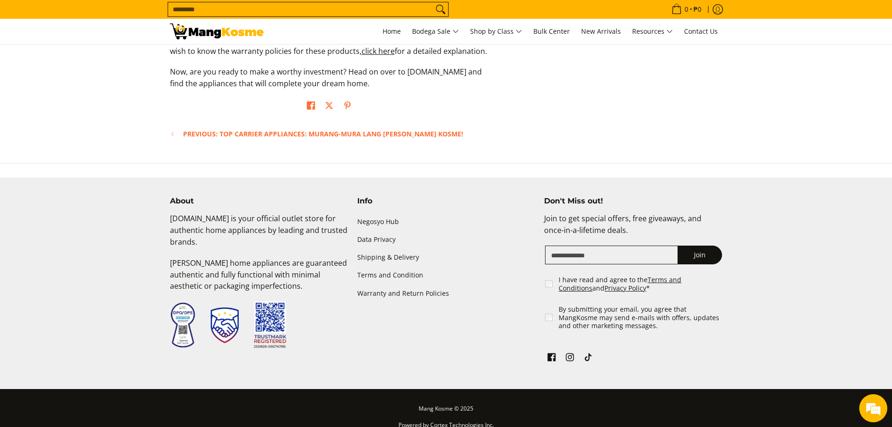
scroll to position [1378, 0]
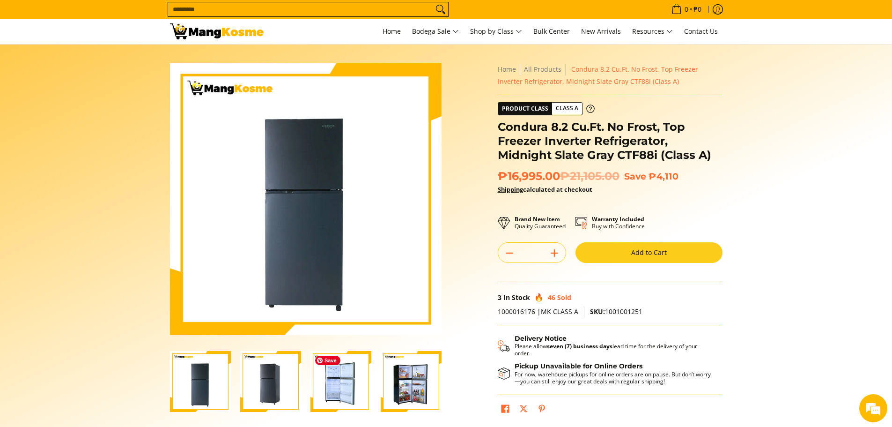
click at [341, 373] on img "Condura 8.2 Cu.Ft. No Frost, Top Freezer Inverter Refrigerator, Midnight Slate …" at bounding box center [340, 381] width 61 height 61
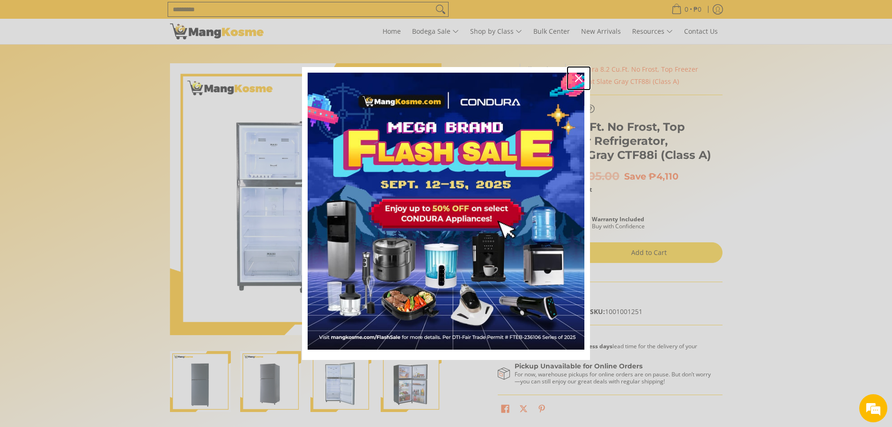
click at [578, 76] on icon "close icon" at bounding box center [578, 77] width 7 height 7
